Goal: Transaction & Acquisition: Book appointment/travel/reservation

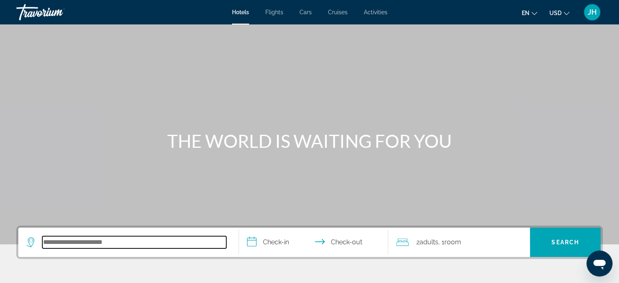
click at [66, 246] on input "Search hotel destination" at bounding box center [134, 242] width 184 height 12
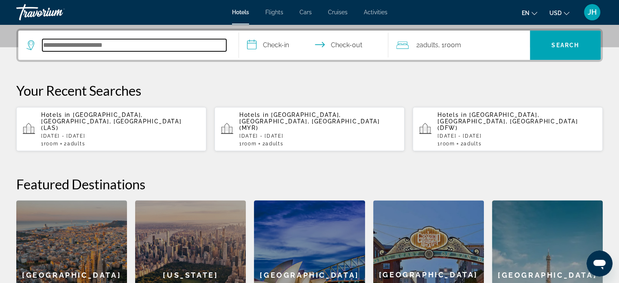
scroll to position [199, 0]
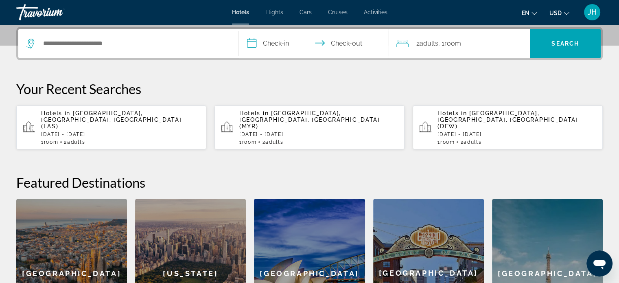
click at [104, 124] on div "Hotels in [GEOGRAPHIC_DATA], [GEOGRAPHIC_DATA], [GEOGRAPHIC_DATA] ([GEOGRAPHIC_…" at bounding box center [120, 127] width 159 height 35
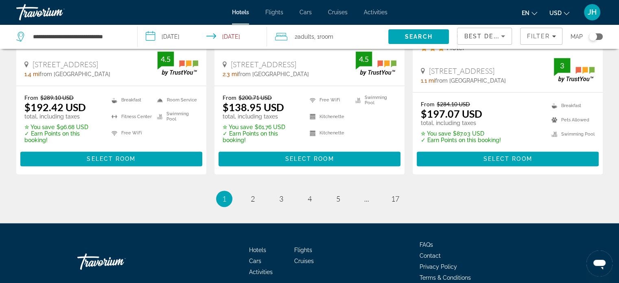
scroll to position [1196, 0]
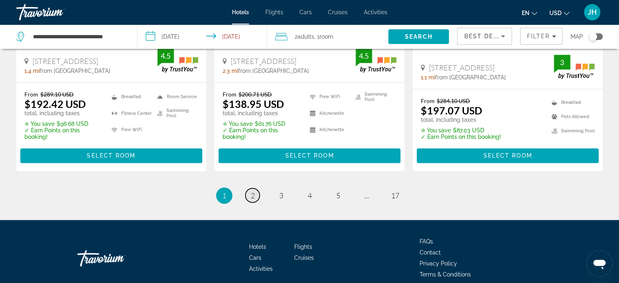
click at [252, 191] on span "2" at bounding box center [253, 195] width 4 height 9
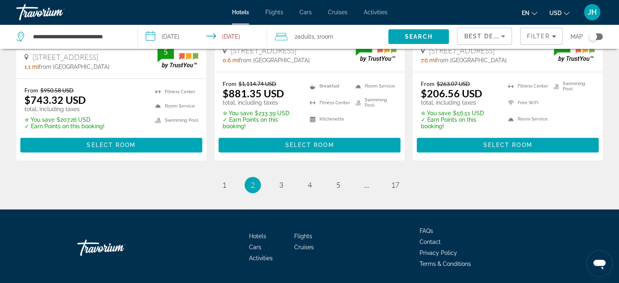
scroll to position [1166, 0]
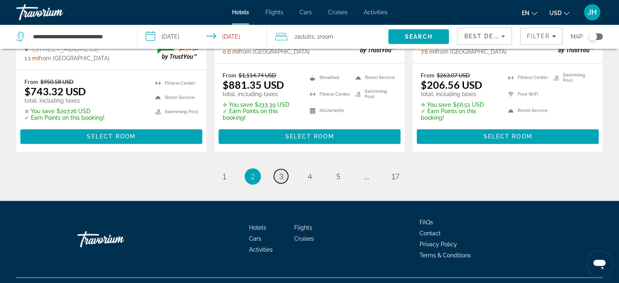
click at [284, 169] on link "page 3" at bounding box center [281, 176] width 14 height 14
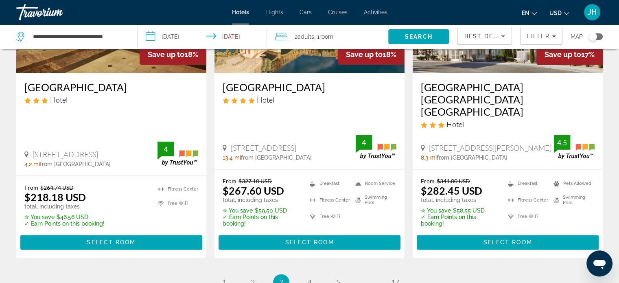
scroll to position [1058, 0]
